Goal: Task Accomplishment & Management: Use online tool/utility

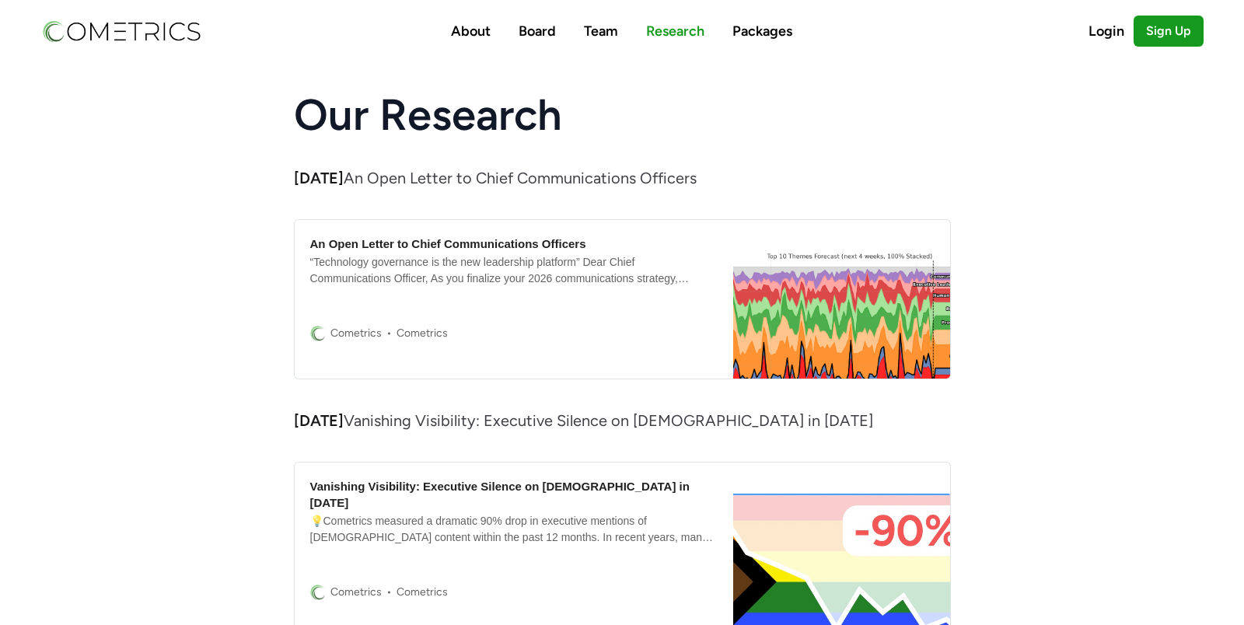
click at [530, 261] on div "“Technology governance is the new leadership platform” Dear Chief Communication…" at bounding box center [514, 270] width 408 height 33
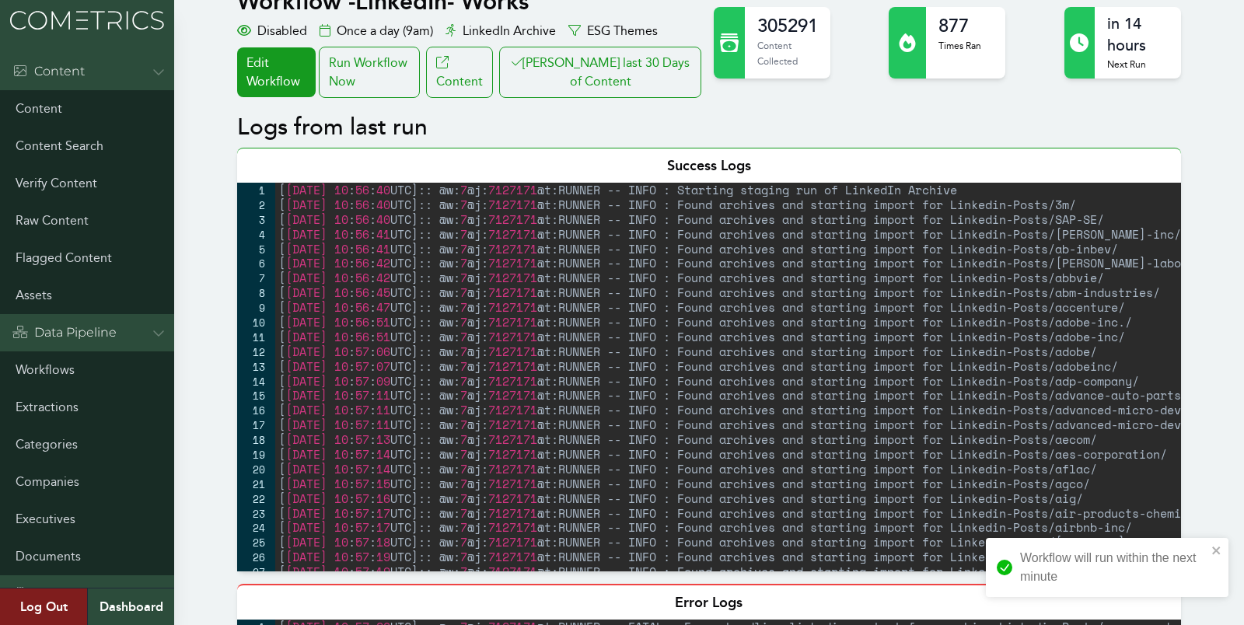
scroll to position [145, 0]
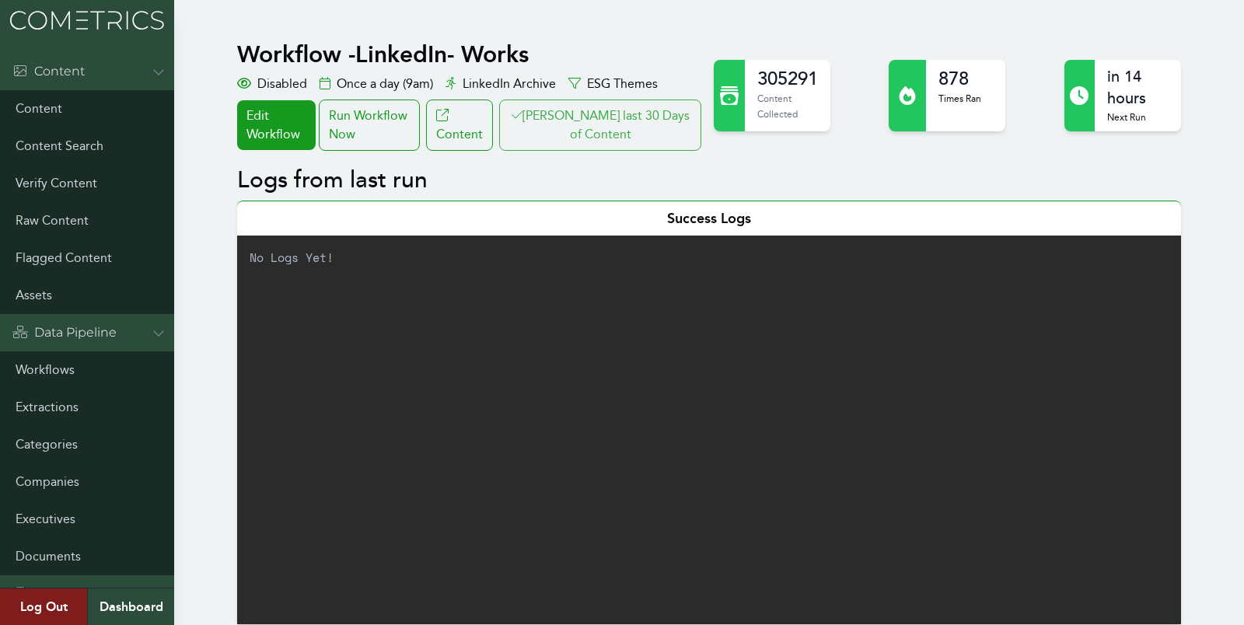
click at [614, 111] on button "[PERSON_NAME] last 30 Days of Content" at bounding box center [600, 125] width 202 height 51
click at [38, 365] on link "Workflows" at bounding box center [87, 369] width 174 height 37
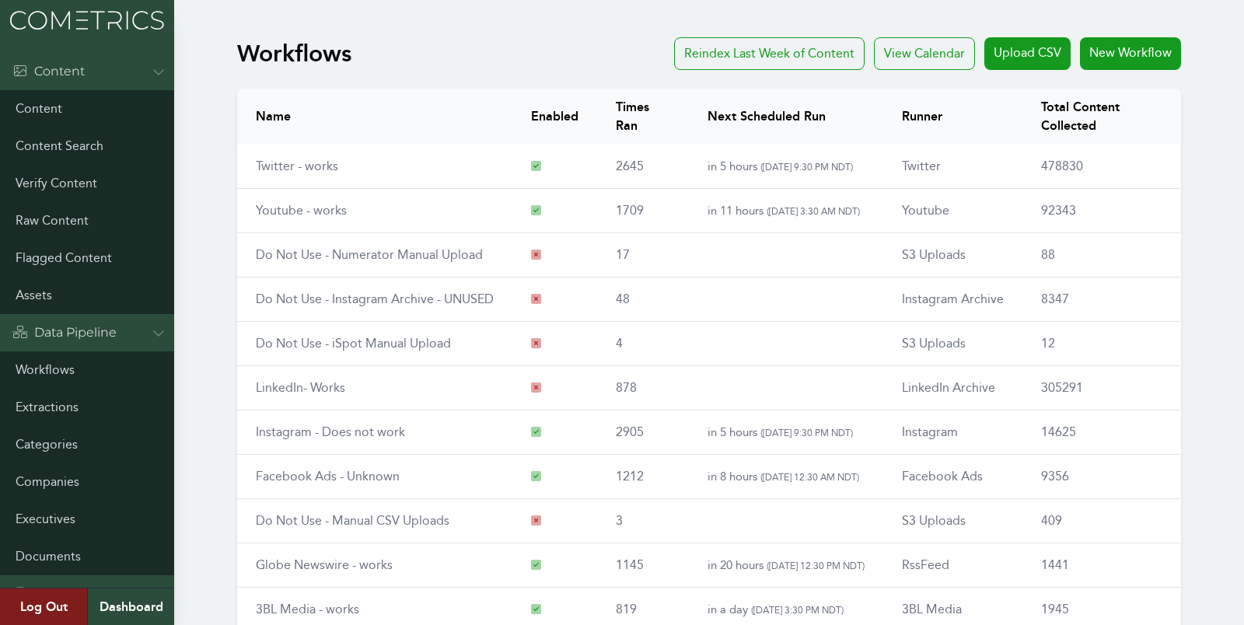
click at [310, 151] on td "Twitter - works" at bounding box center [374, 167] width 275 height 44
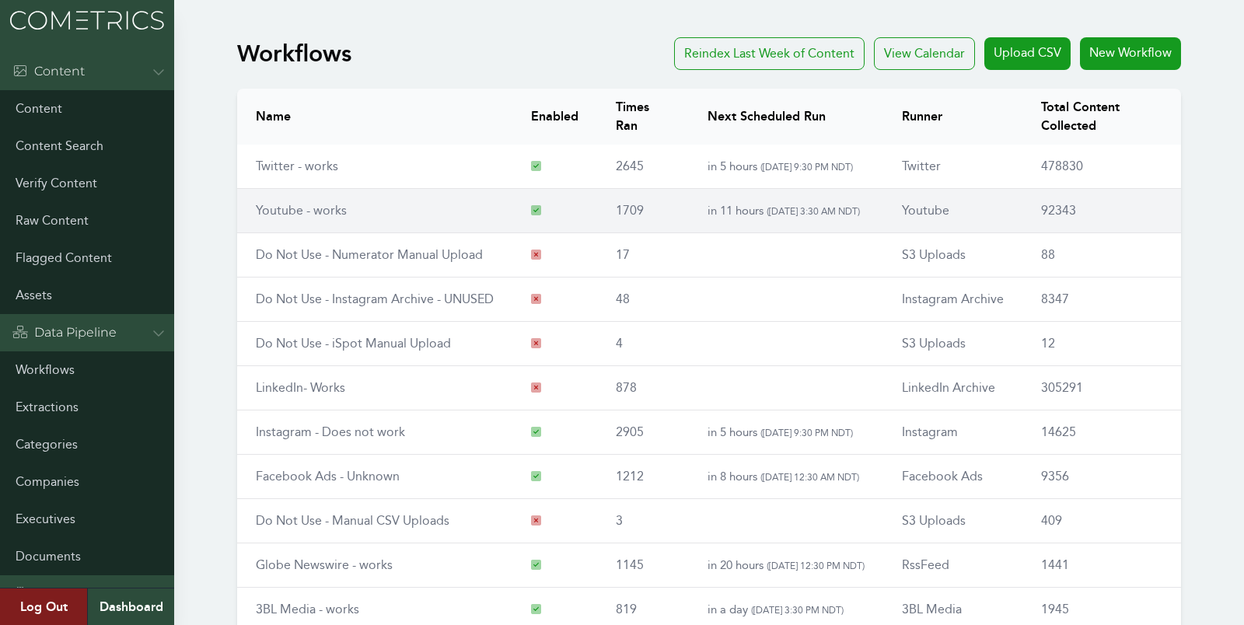
click at [277, 211] on link "Youtube - works" at bounding box center [301, 210] width 91 height 15
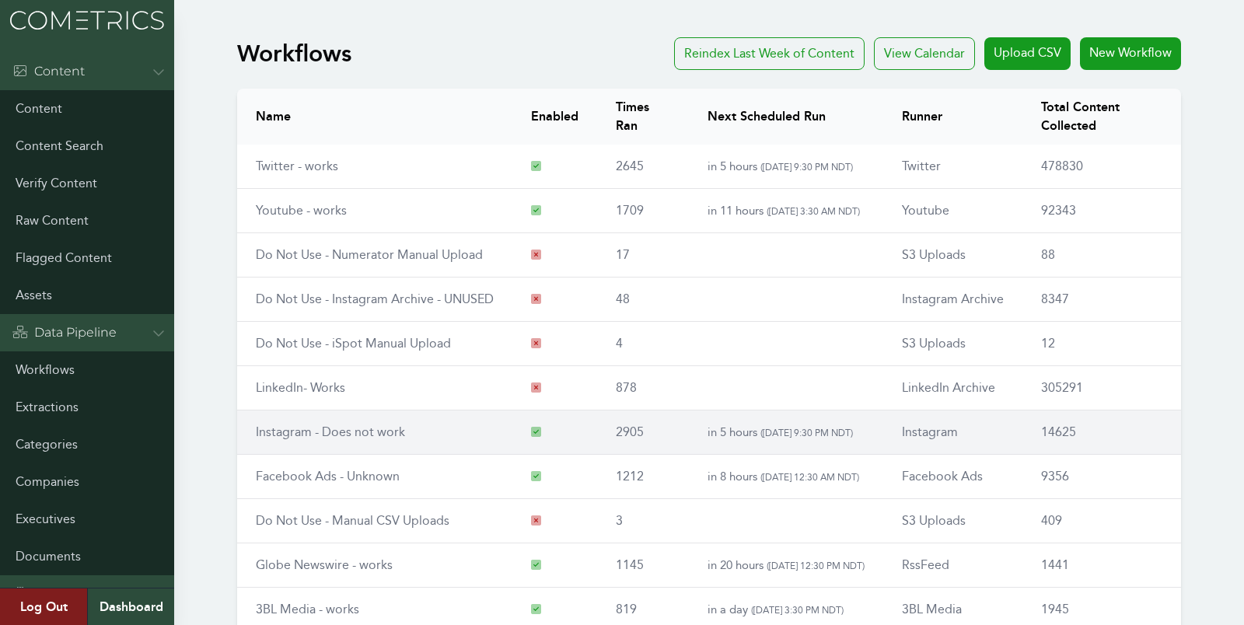
scroll to position [177, 0]
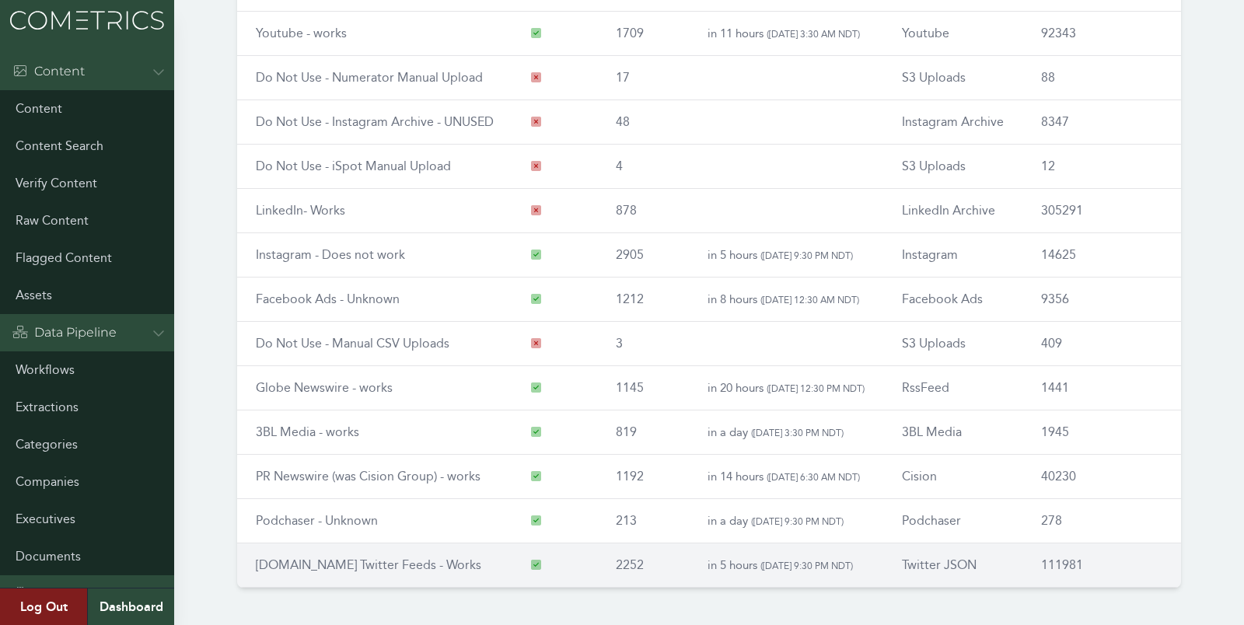
click at [295, 568] on td "RSS.app Twitter Feeds - Works" at bounding box center [374, 566] width 275 height 44
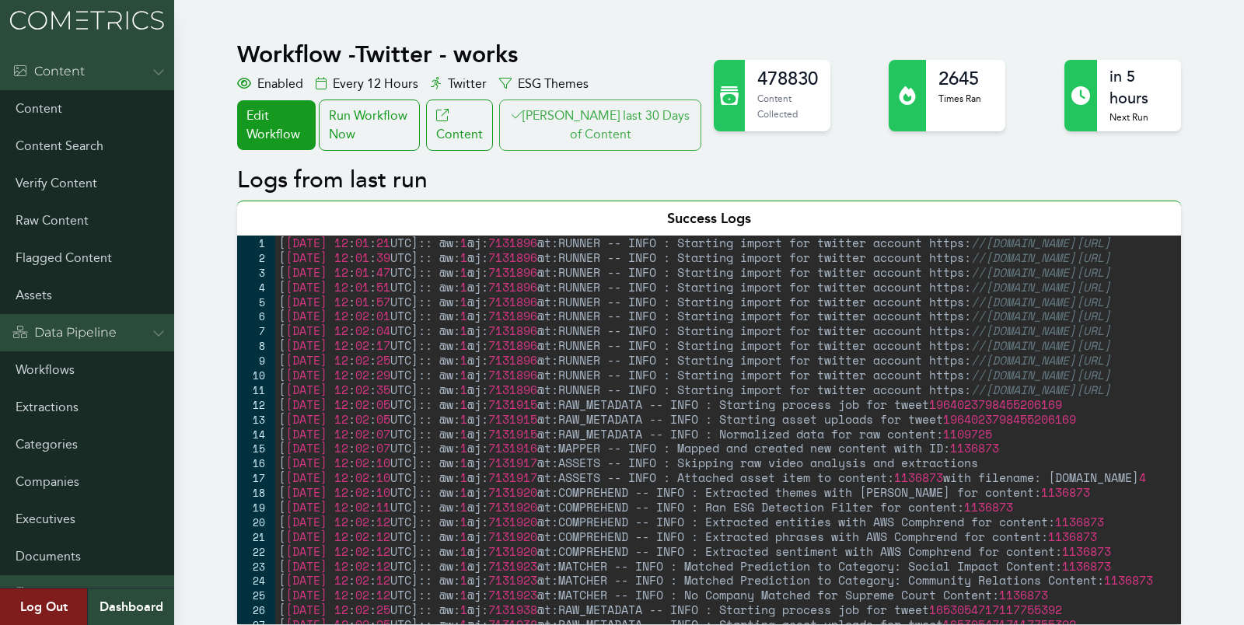
click at [606, 117] on button "[PERSON_NAME] last 30 Days of Content" at bounding box center [600, 125] width 202 height 51
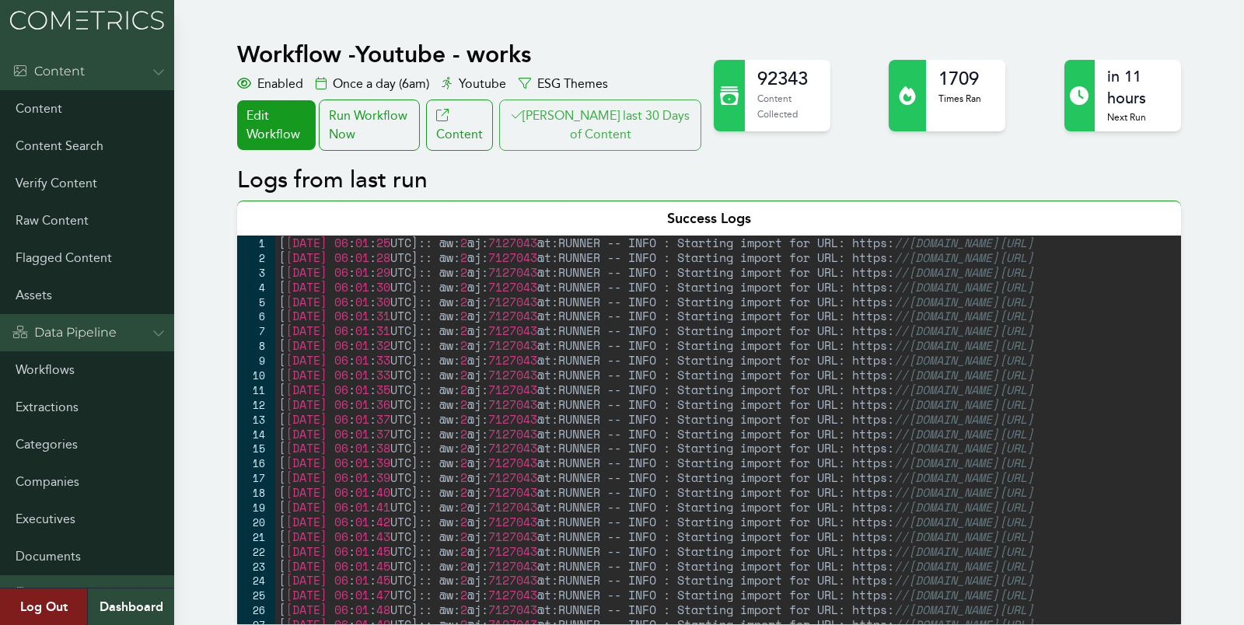
click at [658, 110] on button "[PERSON_NAME] last 30 Days of Content" at bounding box center [600, 125] width 202 height 51
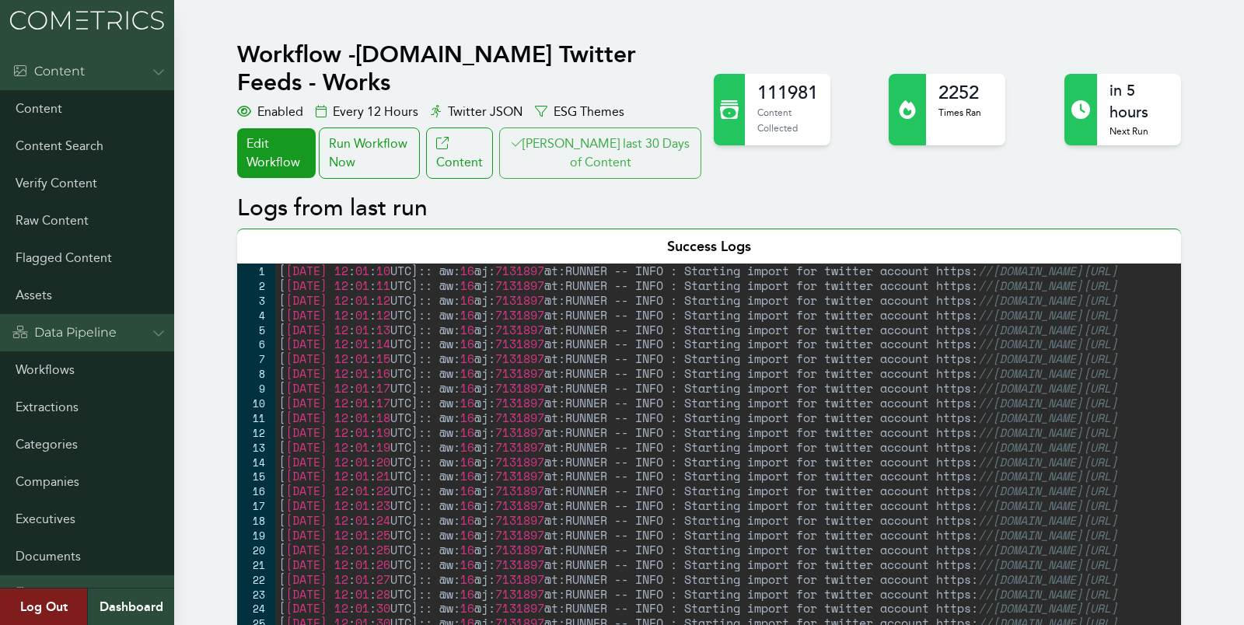
click at [628, 128] on button "[PERSON_NAME] last 30 Days of Content" at bounding box center [600, 153] width 202 height 51
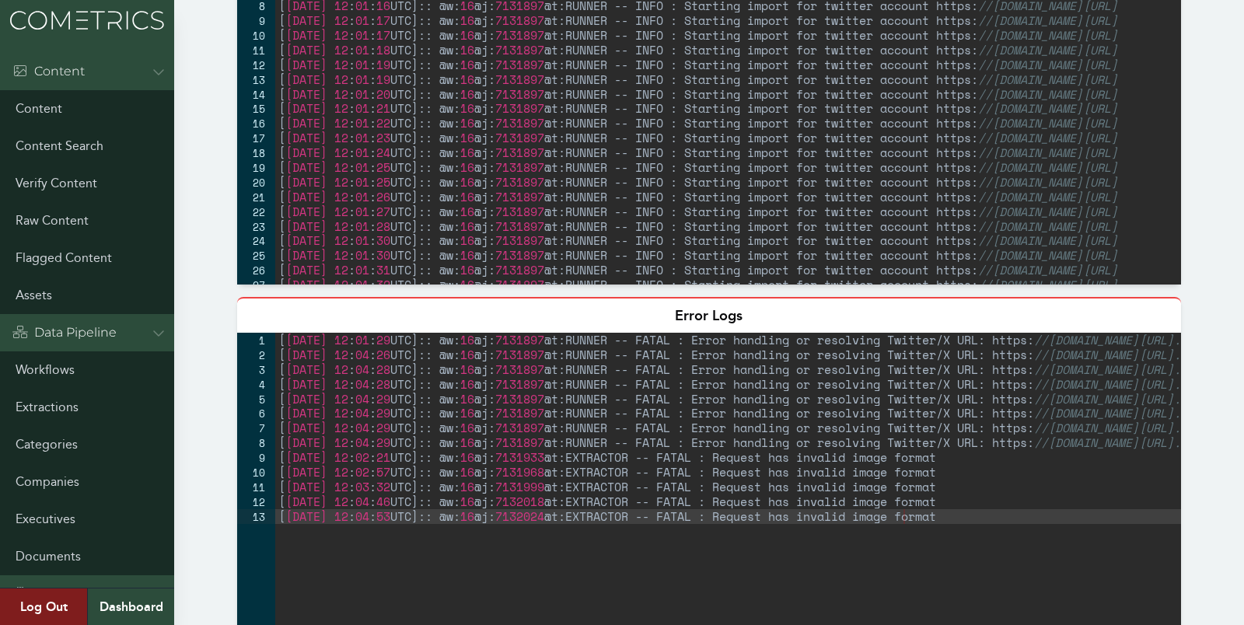
scroll to position [304, 0]
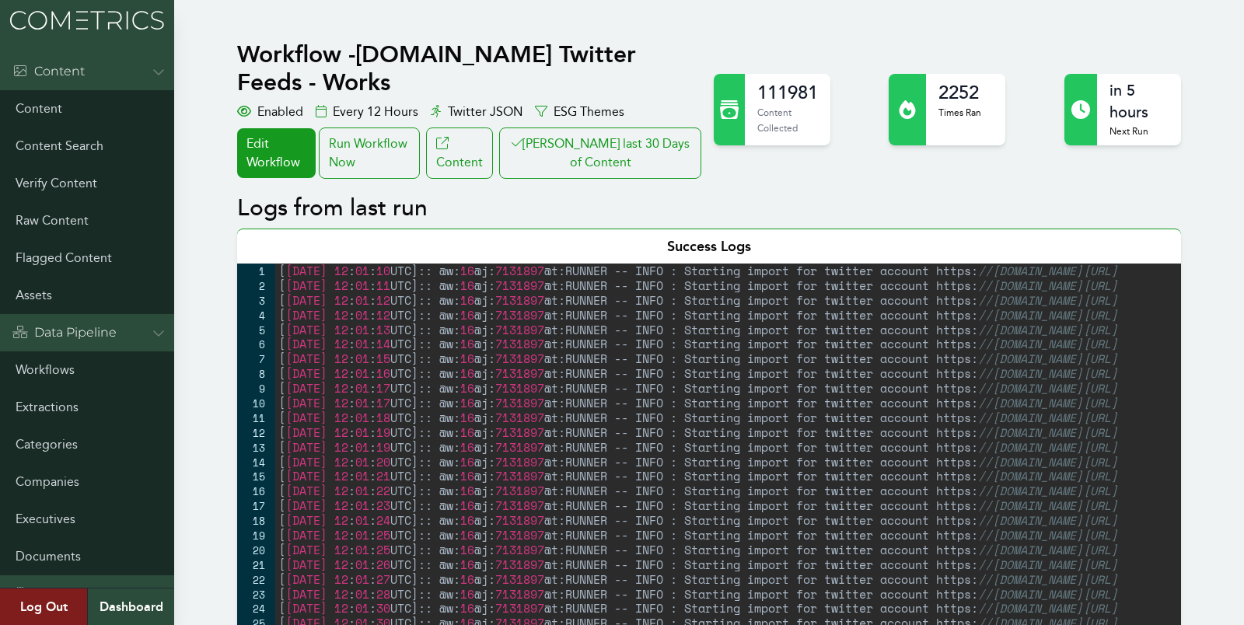
click at [625, 130] on button "[PERSON_NAME] last 30 Days of Content" at bounding box center [600, 153] width 202 height 51
